Goal: Transaction & Acquisition: Download file/media

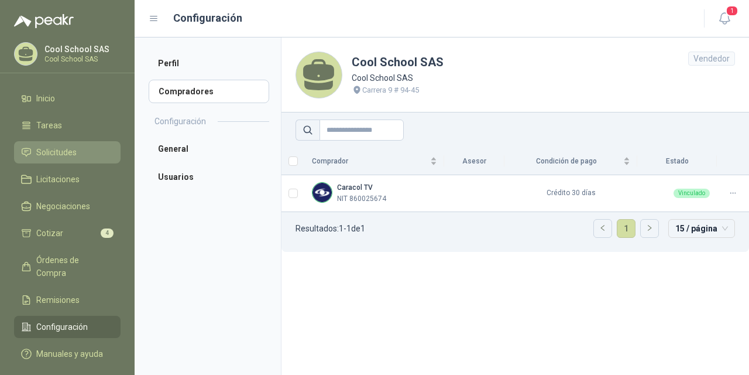
click at [56, 149] on span "Solicitudes" at bounding box center [56, 152] width 40 height 13
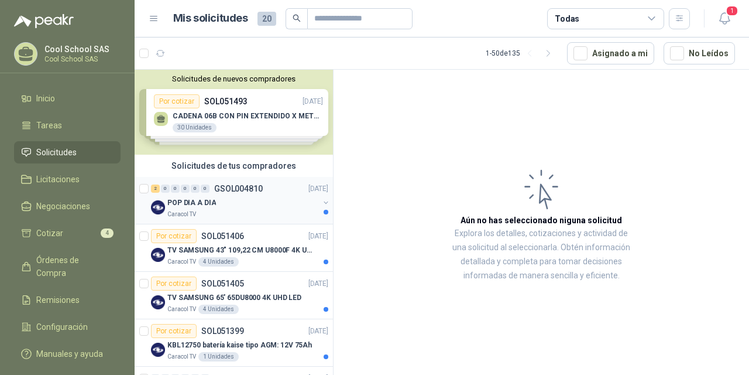
click at [201, 202] on p "POP DIA A DIA" at bounding box center [191, 202] width 49 height 11
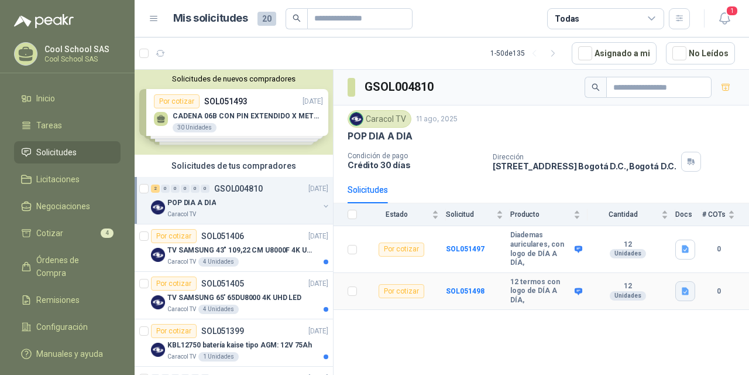
click at [685, 287] on icon "button" at bounding box center [685, 291] width 7 height 8
click at [659, 253] on button "TERMOS con logo de DÍA A DÍA.docx" at bounding box center [617, 252] width 142 height 12
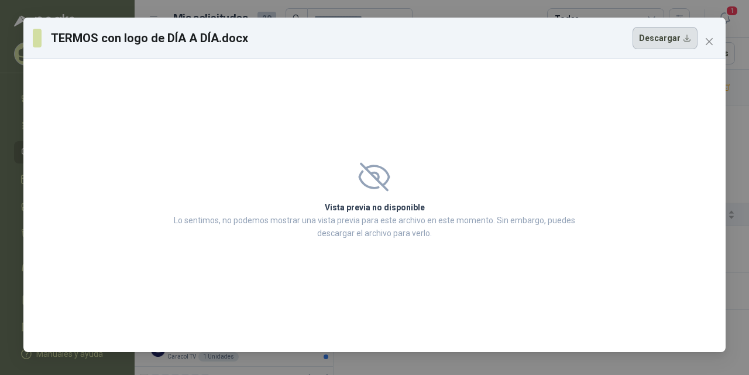
click at [678, 42] on button "Descargar" at bounding box center [665, 38] width 65 height 22
click at [746, 116] on div "TERMOS con logo de DÍA A DÍA.docx Descargar Vista previa no disponible Lo senti…" at bounding box center [374, 187] width 749 height 375
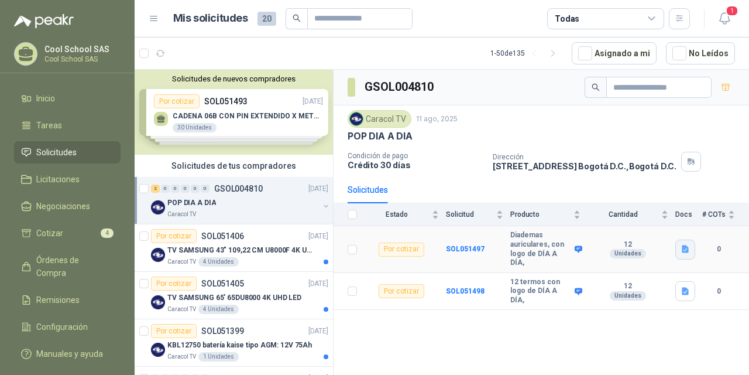
click at [686, 246] on icon "button" at bounding box center [685, 249] width 7 height 8
click at [663, 215] on button "diademas auriculares.docx" at bounding box center [634, 218] width 107 height 12
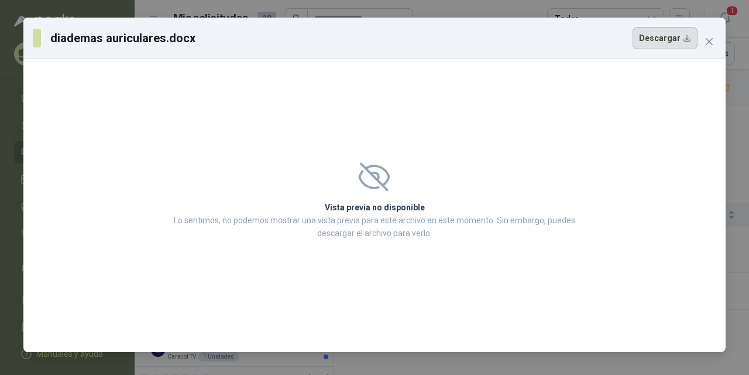
click at [678, 39] on button "Descargar" at bounding box center [665, 38] width 65 height 22
click at [709, 46] on icon "close" at bounding box center [709, 41] width 9 height 9
